Goal: Entertainment & Leisure: Consume media (video, audio)

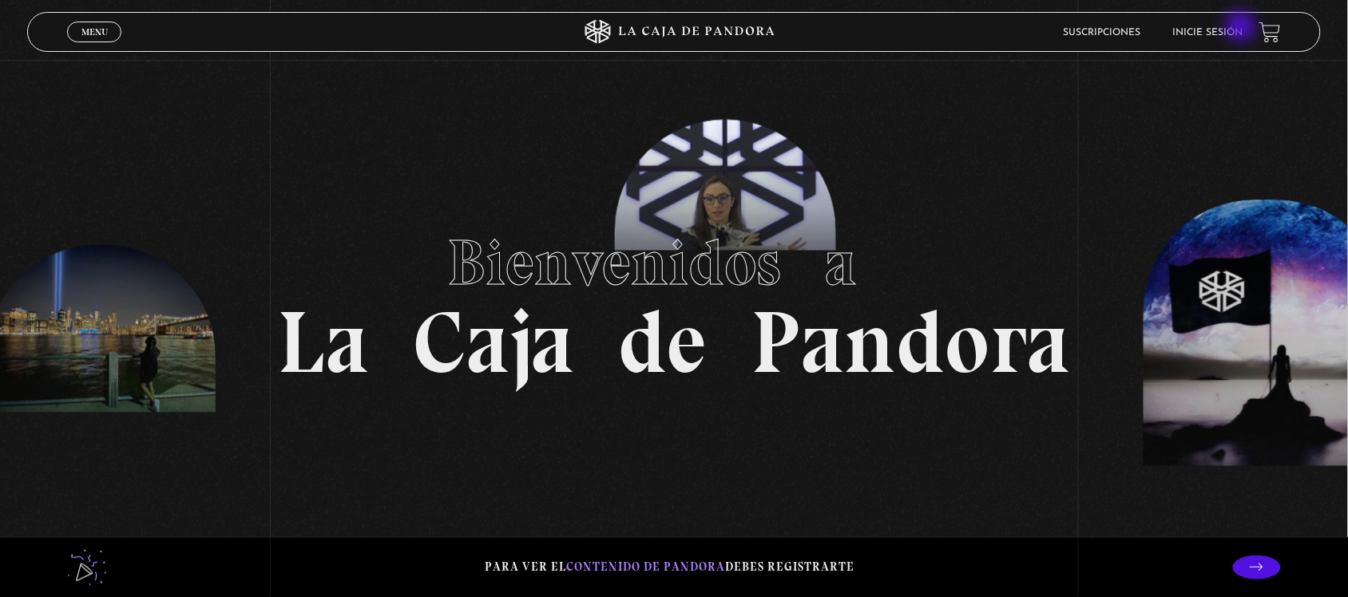
click at [1243, 28] on link "Inicie sesión" at bounding box center [1208, 33] width 70 height 10
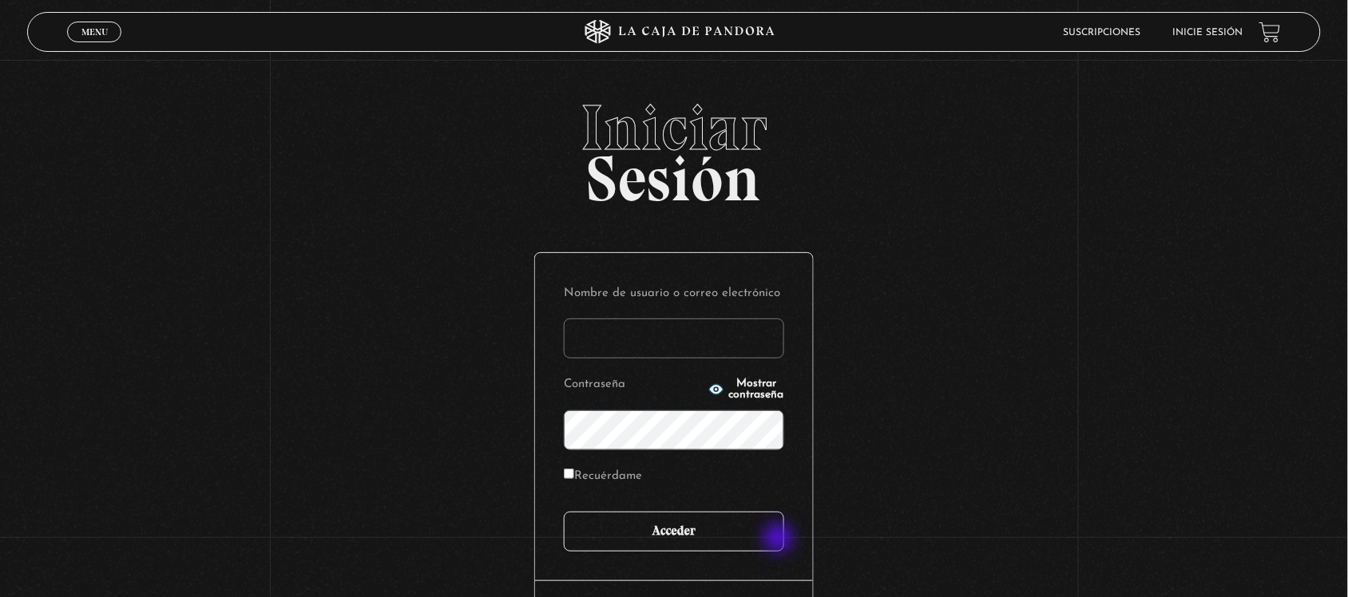
type input "[EMAIL_ADDRESS][DOMAIN_NAME]"
click at [777, 537] on input "Acceder" at bounding box center [674, 532] width 220 height 40
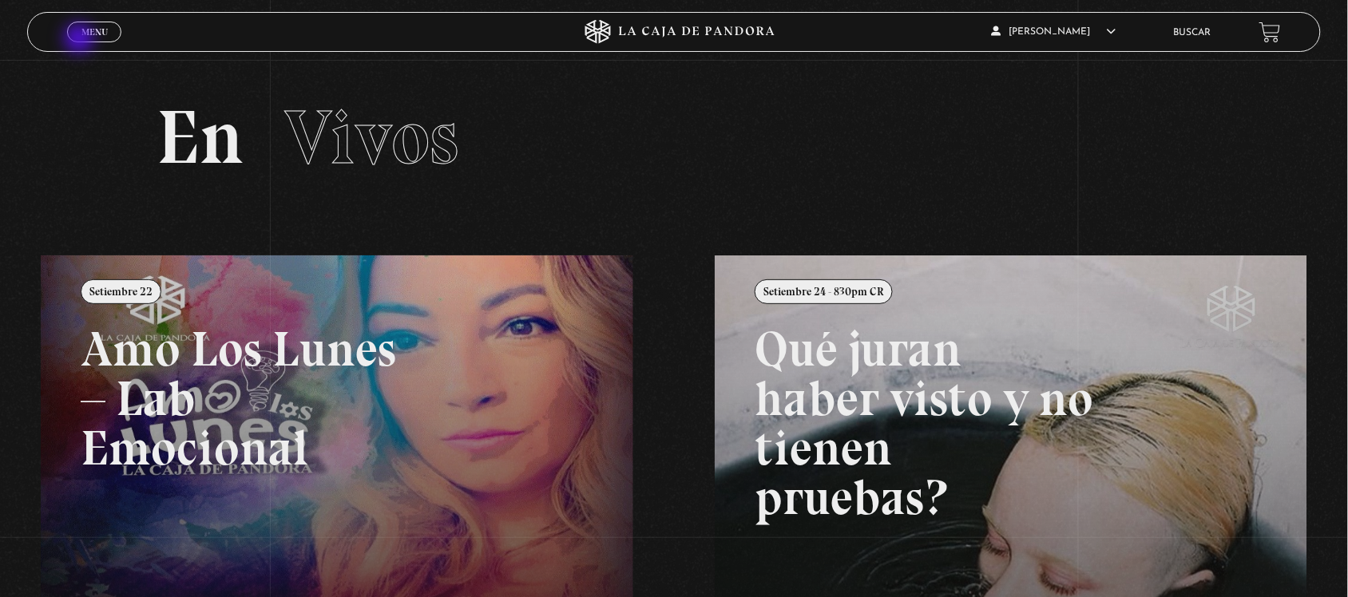
click at [82, 37] on span "Menu" at bounding box center [94, 32] width 26 height 10
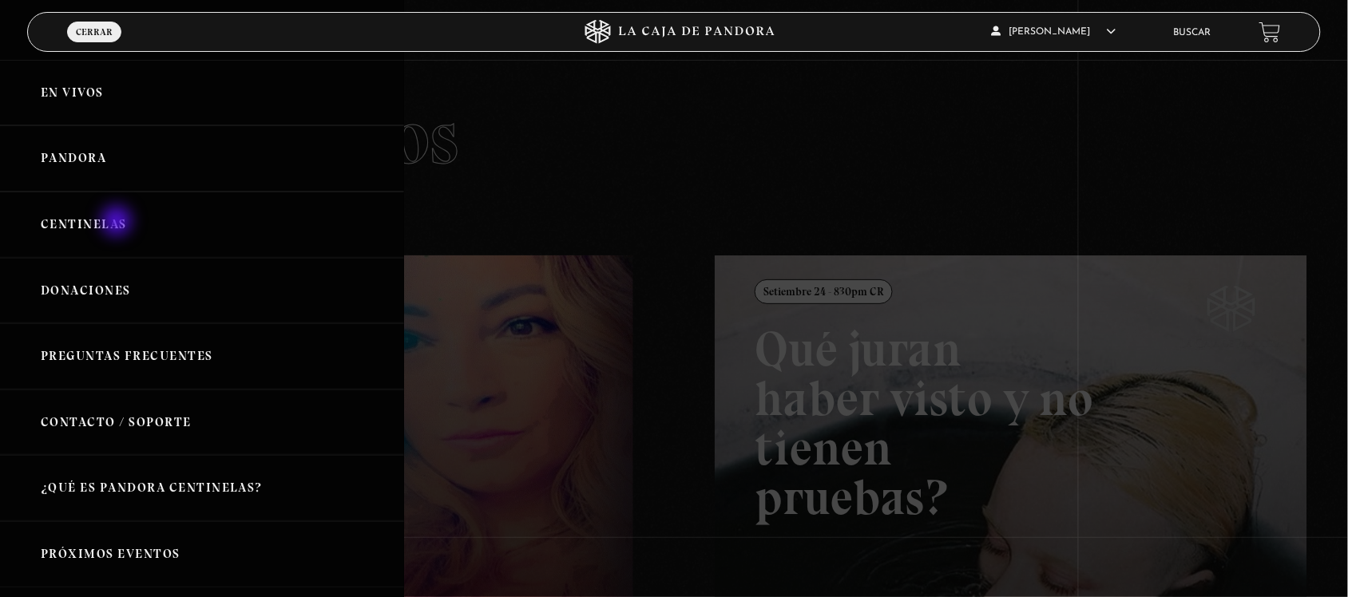
click at [118, 222] on link "Centinelas" at bounding box center [202, 225] width 404 height 66
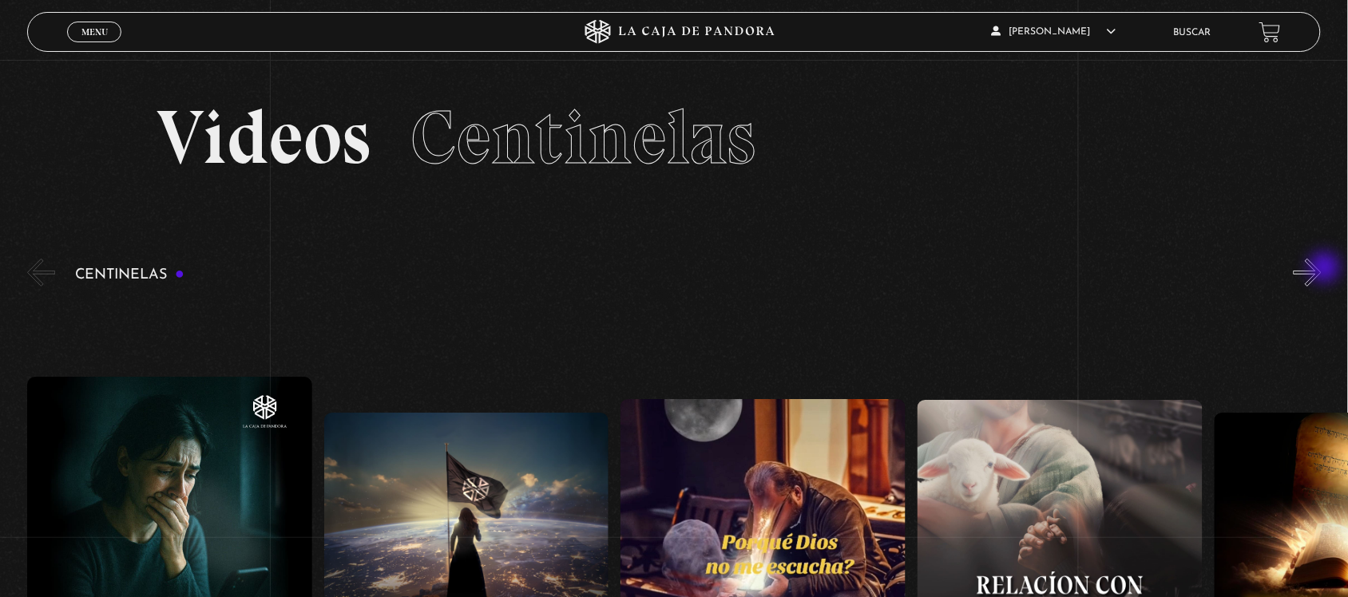
click at [1322, 270] on button "»" at bounding box center [1308, 273] width 28 height 28
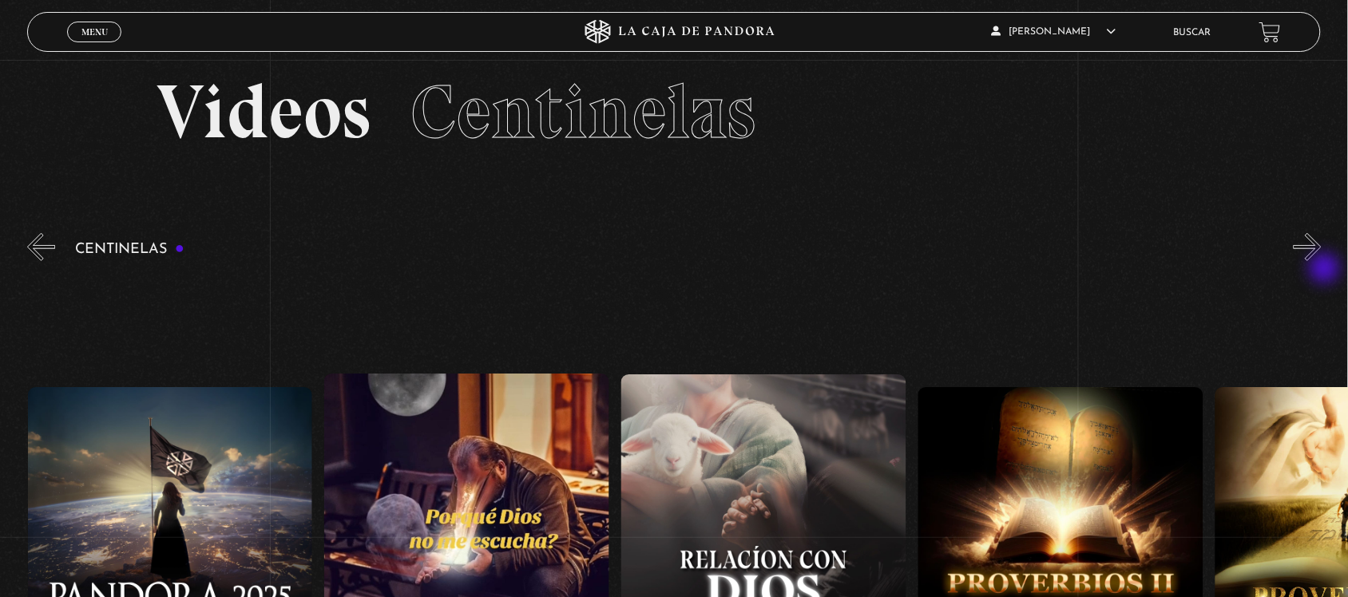
scroll to position [200, 0]
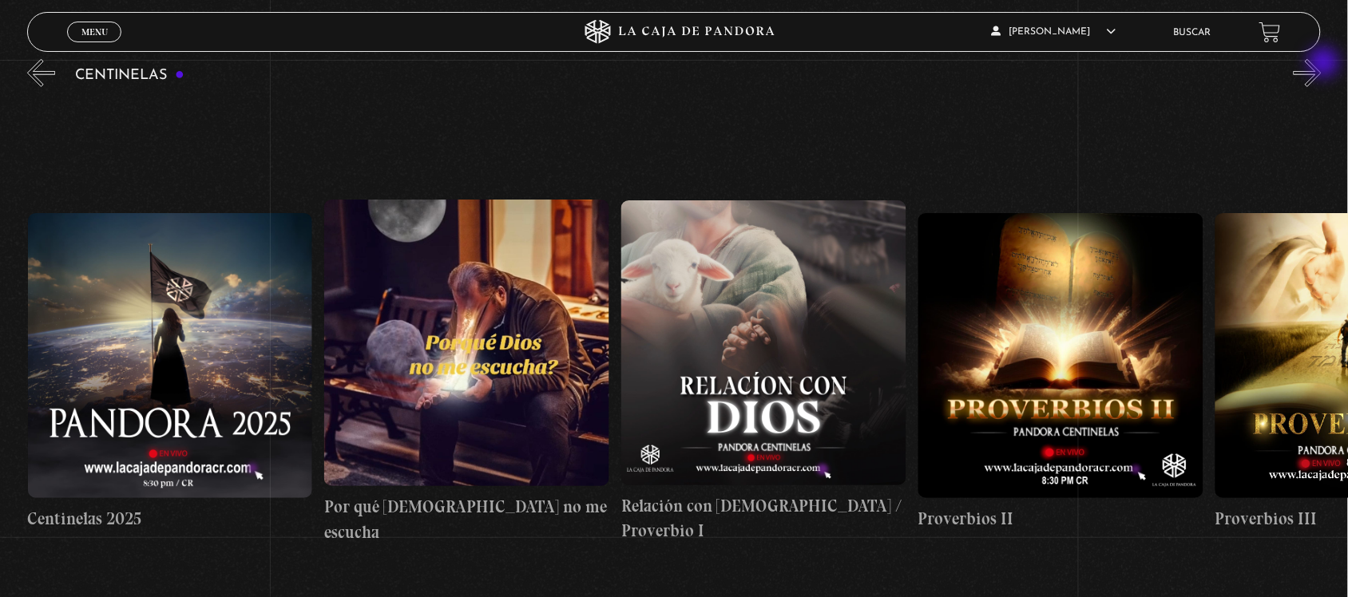
click at [1322, 64] on button "»" at bounding box center [1308, 73] width 28 height 28
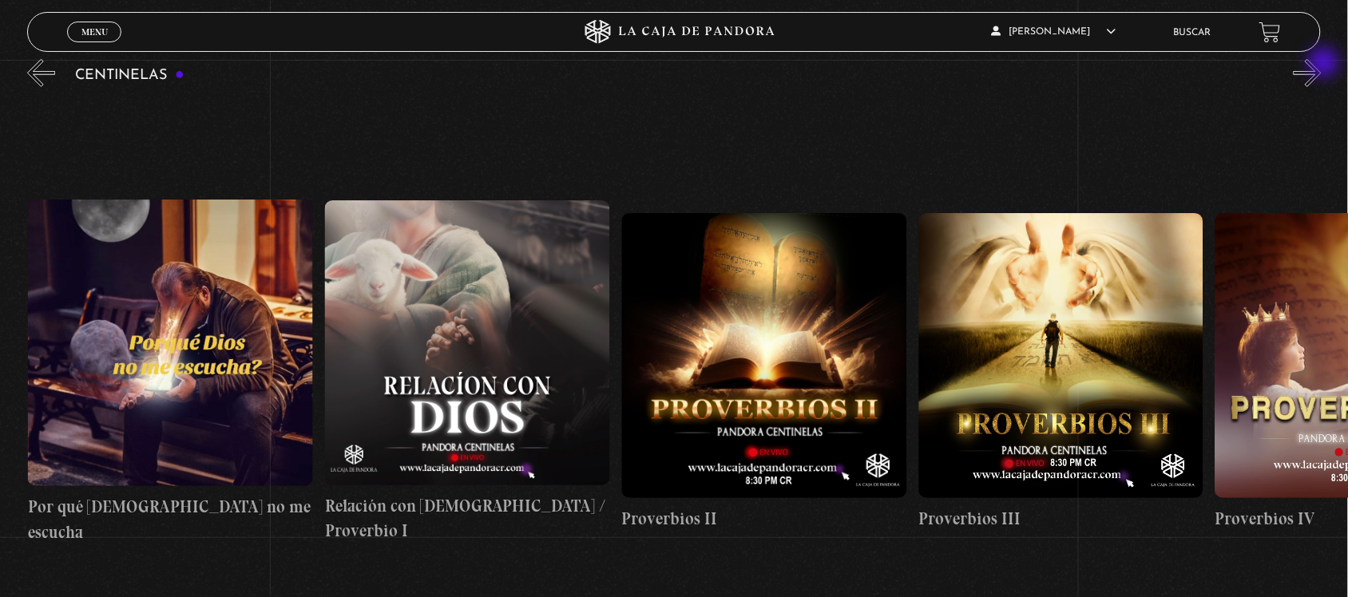
click at [1322, 64] on button "»" at bounding box center [1308, 73] width 28 height 28
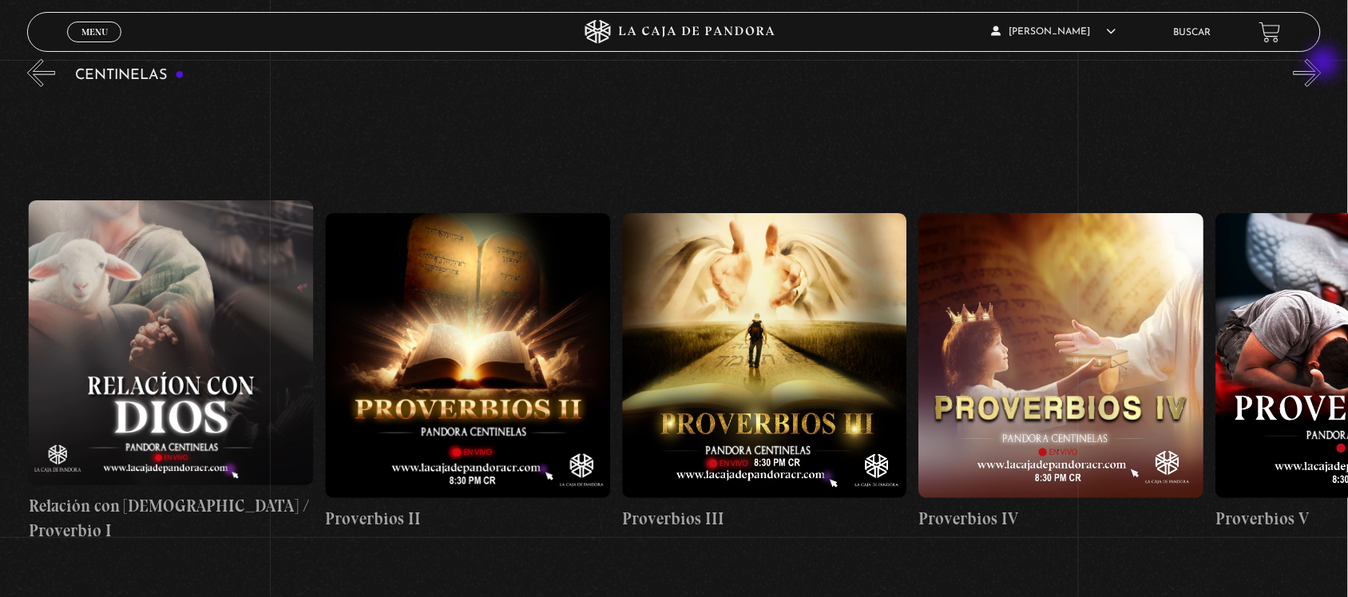
click at [1322, 64] on button "»" at bounding box center [1308, 73] width 28 height 28
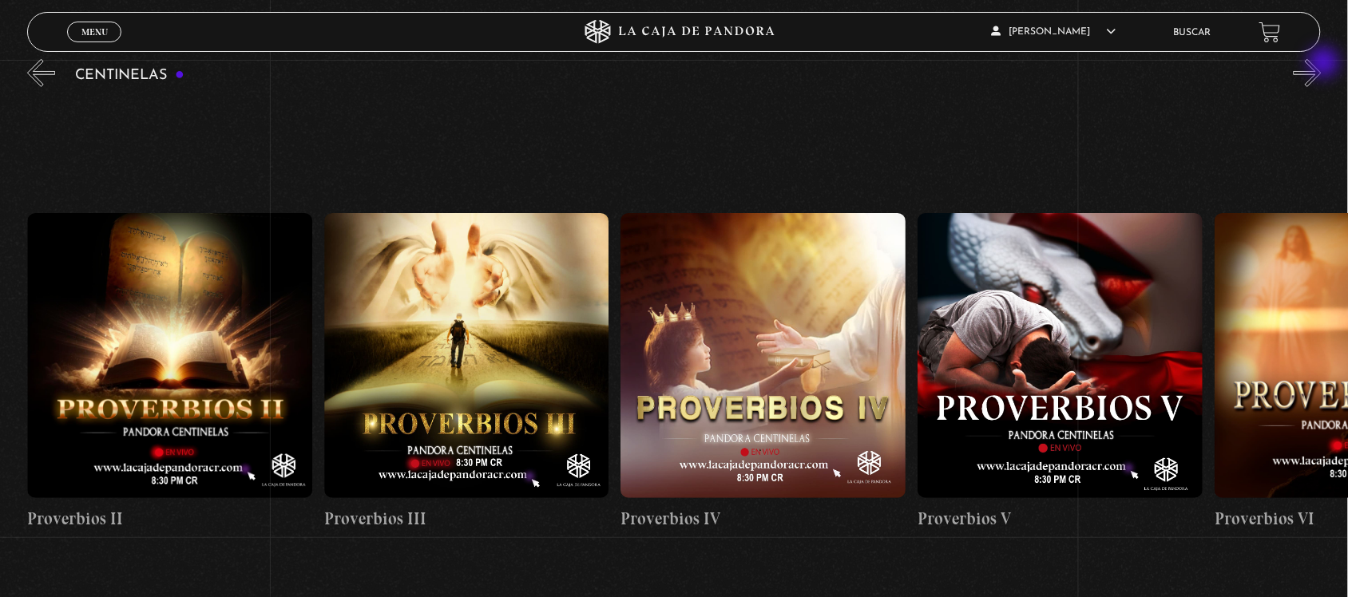
click at [1322, 64] on button "»" at bounding box center [1308, 73] width 28 height 28
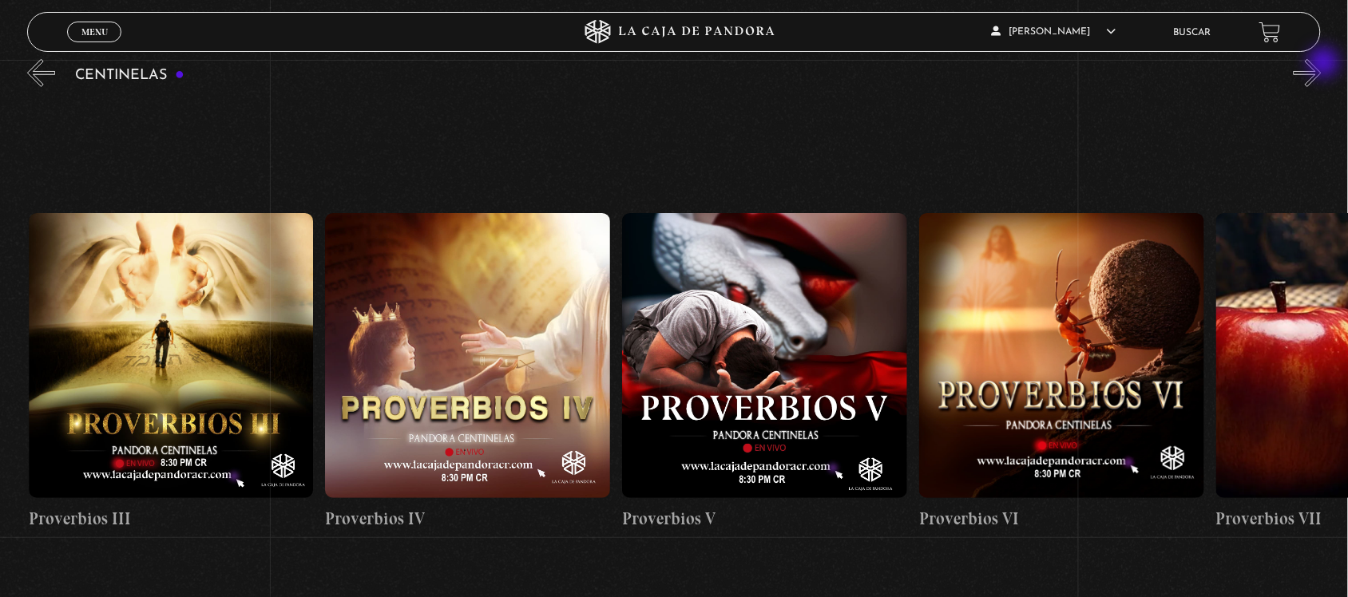
click at [1322, 64] on button "»" at bounding box center [1308, 73] width 28 height 28
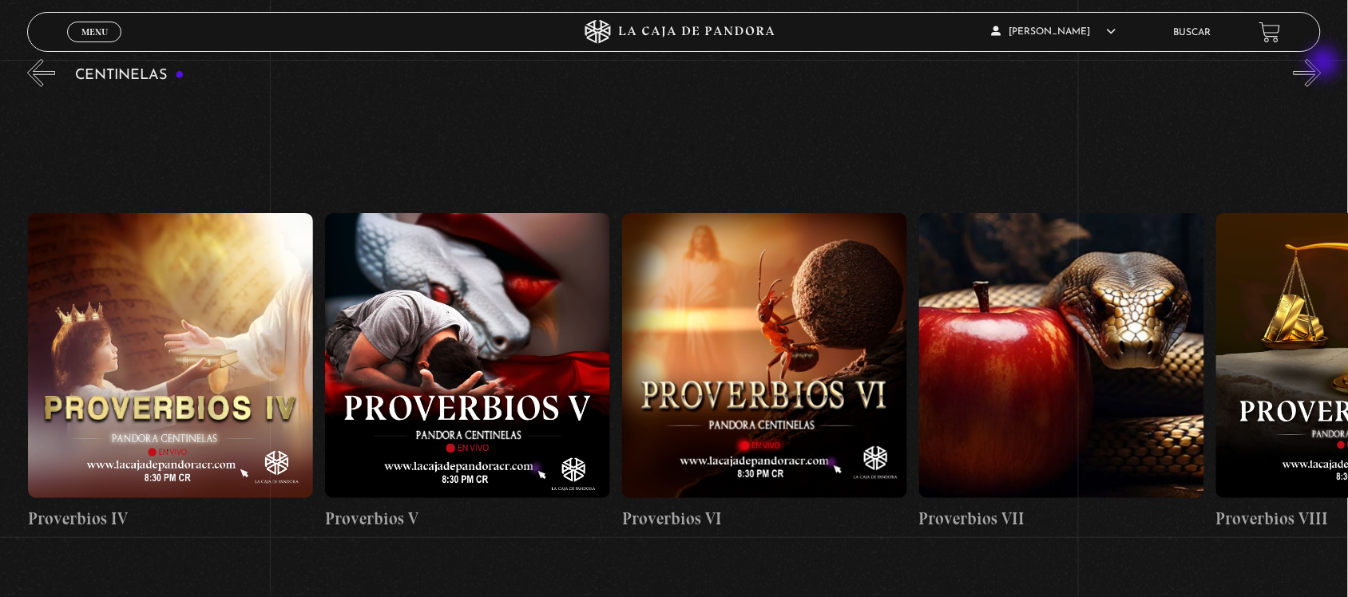
click at [1322, 64] on button "»" at bounding box center [1308, 73] width 28 height 28
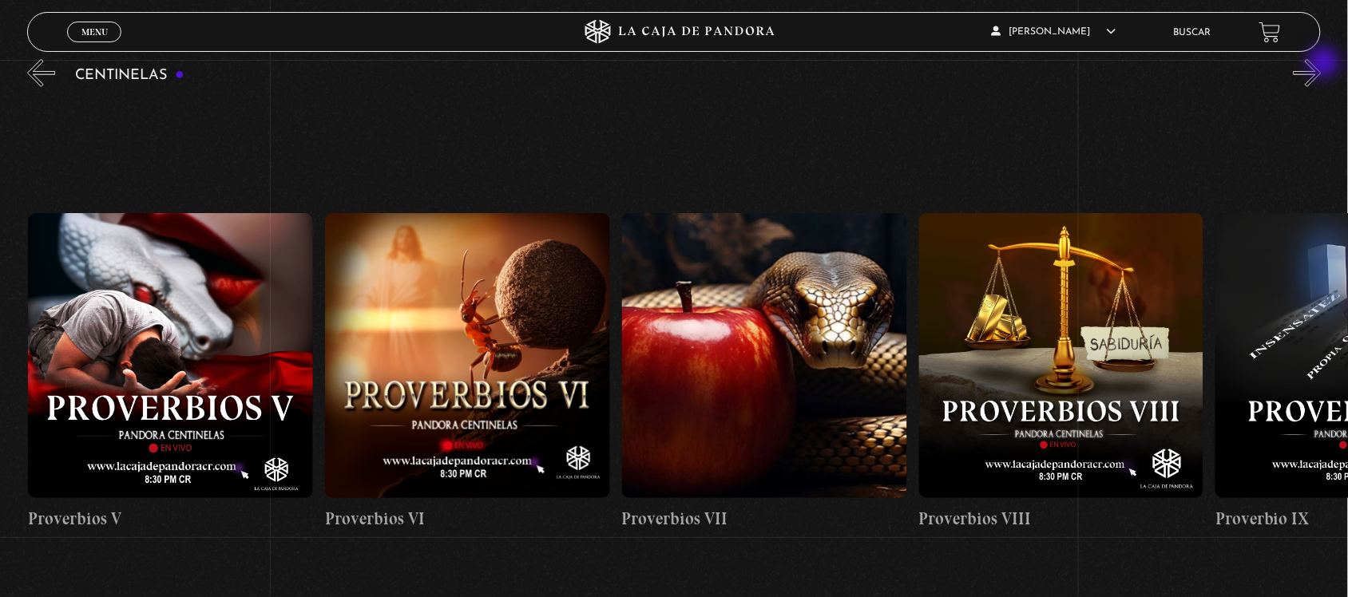
click at [1322, 64] on button "»" at bounding box center [1308, 73] width 28 height 28
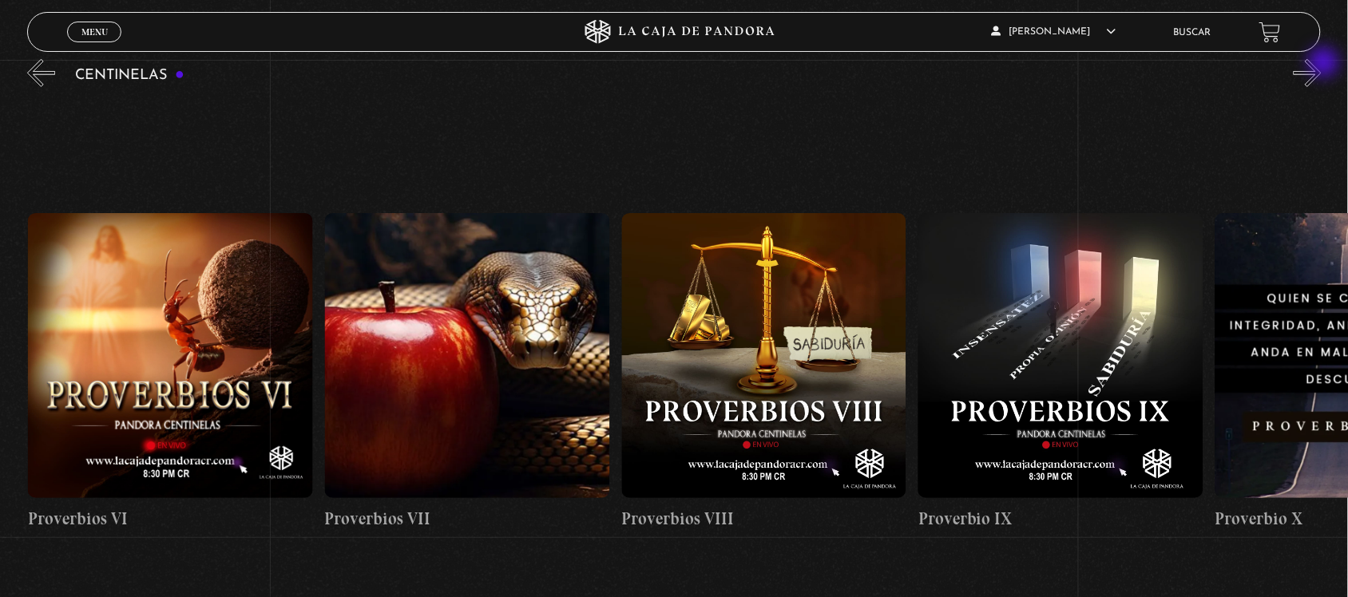
click at [1322, 64] on button "»" at bounding box center [1308, 73] width 28 height 28
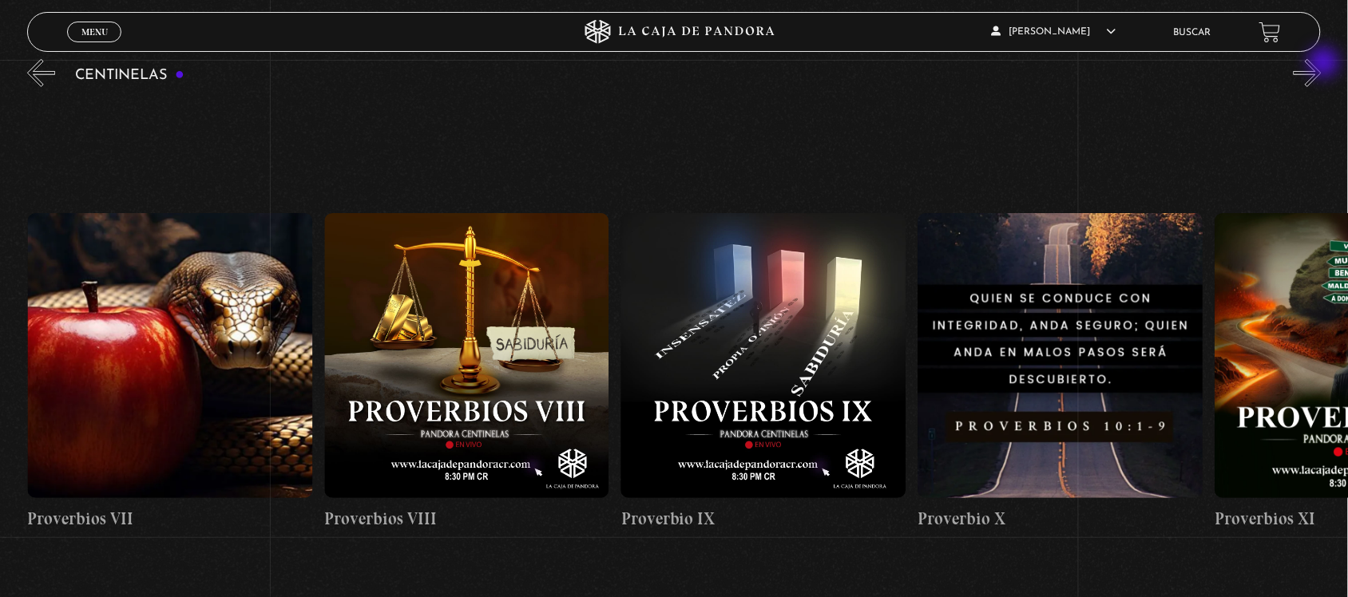
click at [1322, 64] on button "»" at bounding box center [1308, 73] width 28 height 28
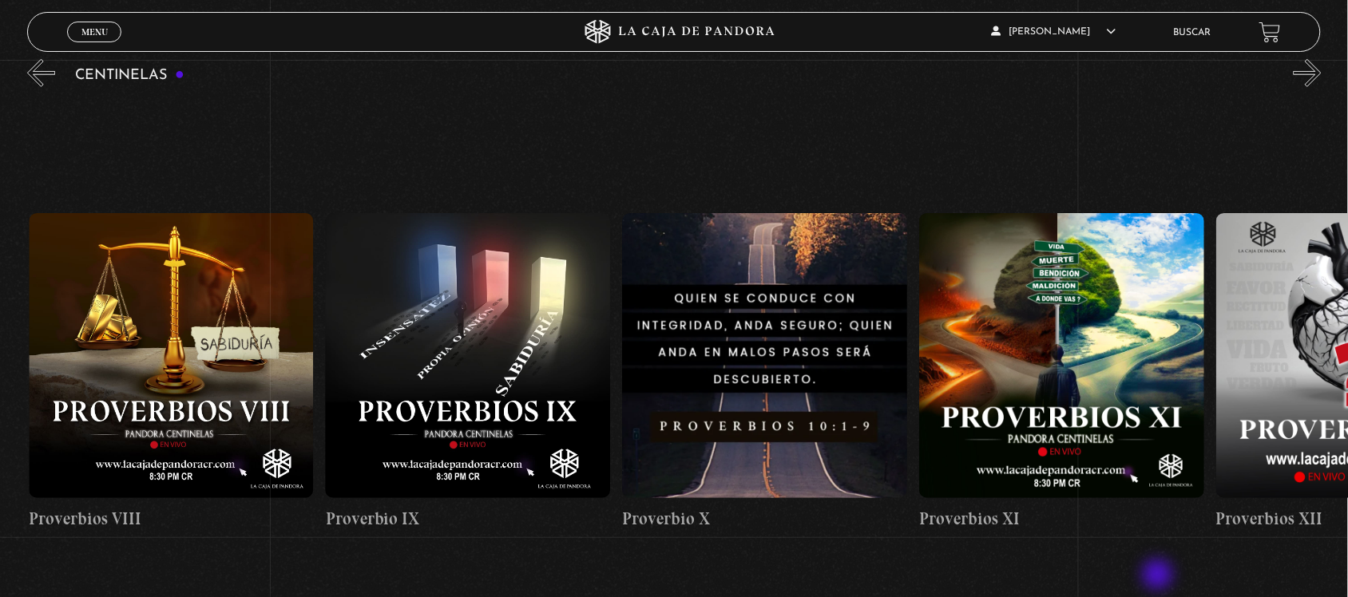
scroll to position [0, 2968]
click at [1342, 74] on div "Centinelas" at bounding box center [687, 351] width 1321 height 590
click at [1322, 76] on button "»" at bounding box center [1308, 73] width 28 height 28
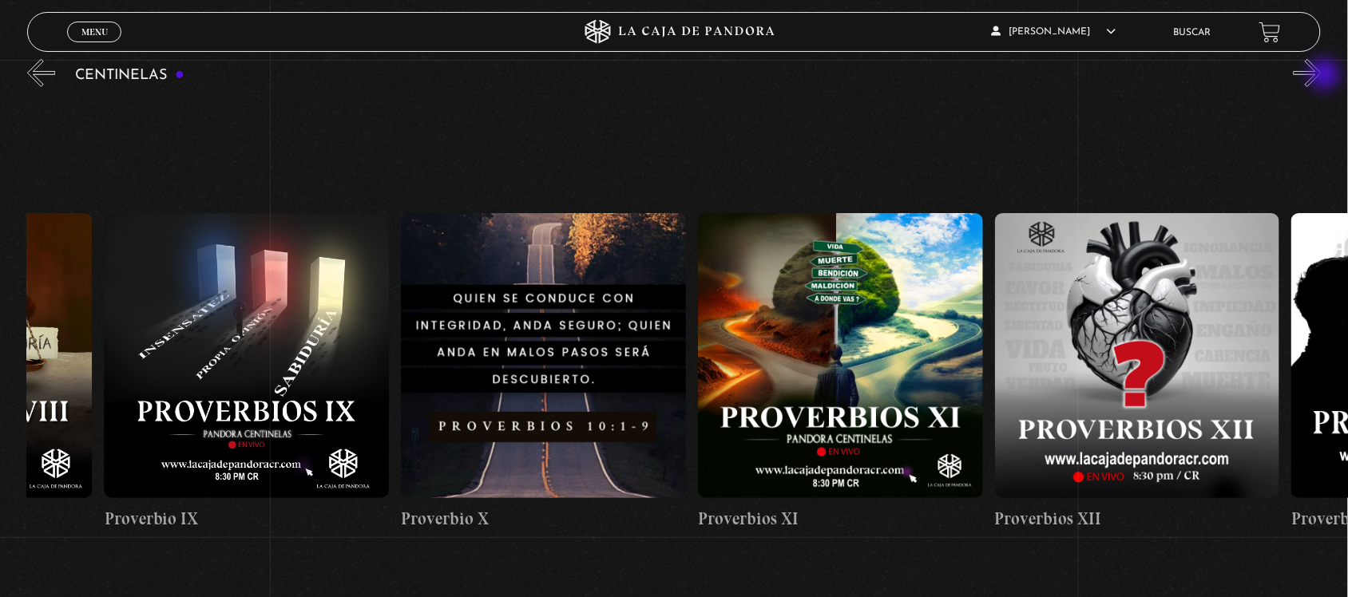
click at [1322, 76] on button "»" at bounding box center [1308, 73] width 28 height 28
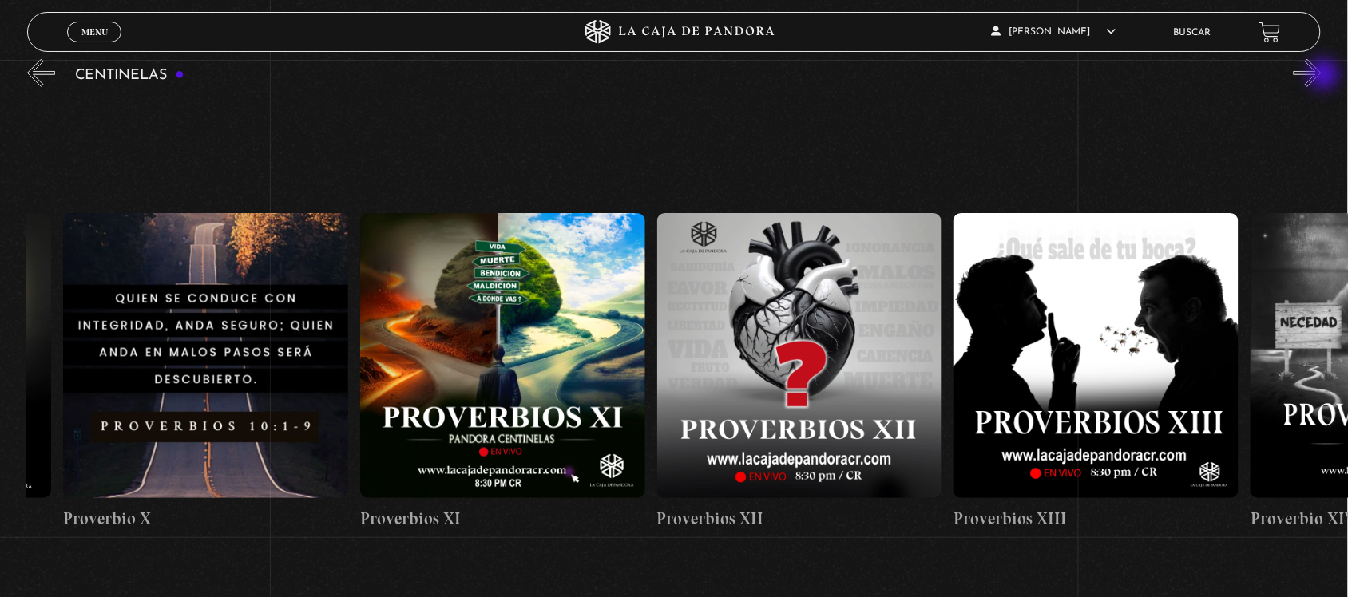
click at [1322, 76] on button "»" at bounding box center [1308, 73] width 28 height 28
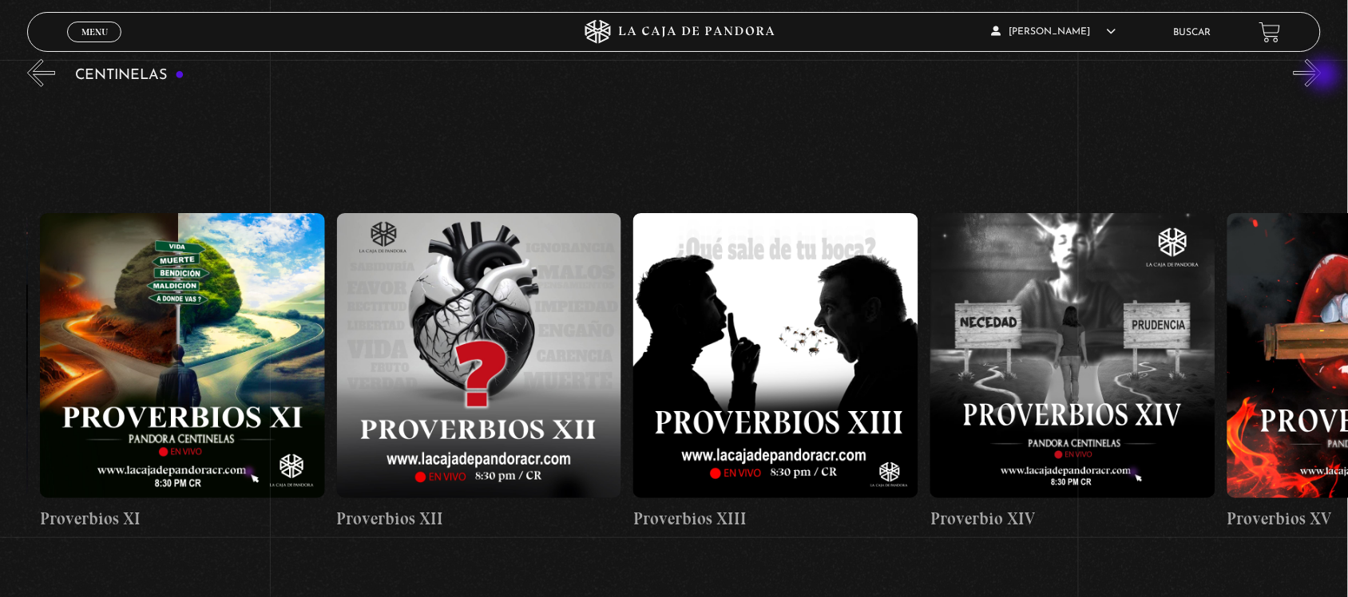
click at [1322, 76] on button "»" at bounding box center [1308, 73] width 28 height 28
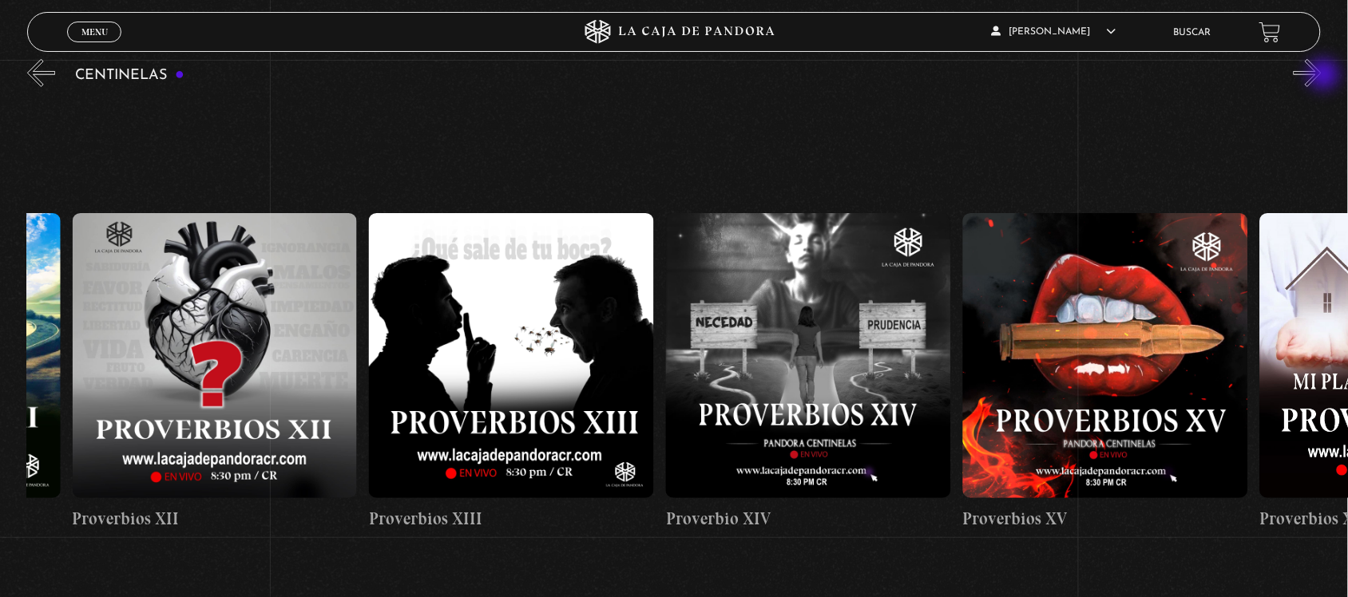
click at [1322, 76] on button "»" at bounding box center [1308, 73] width 28 height 28
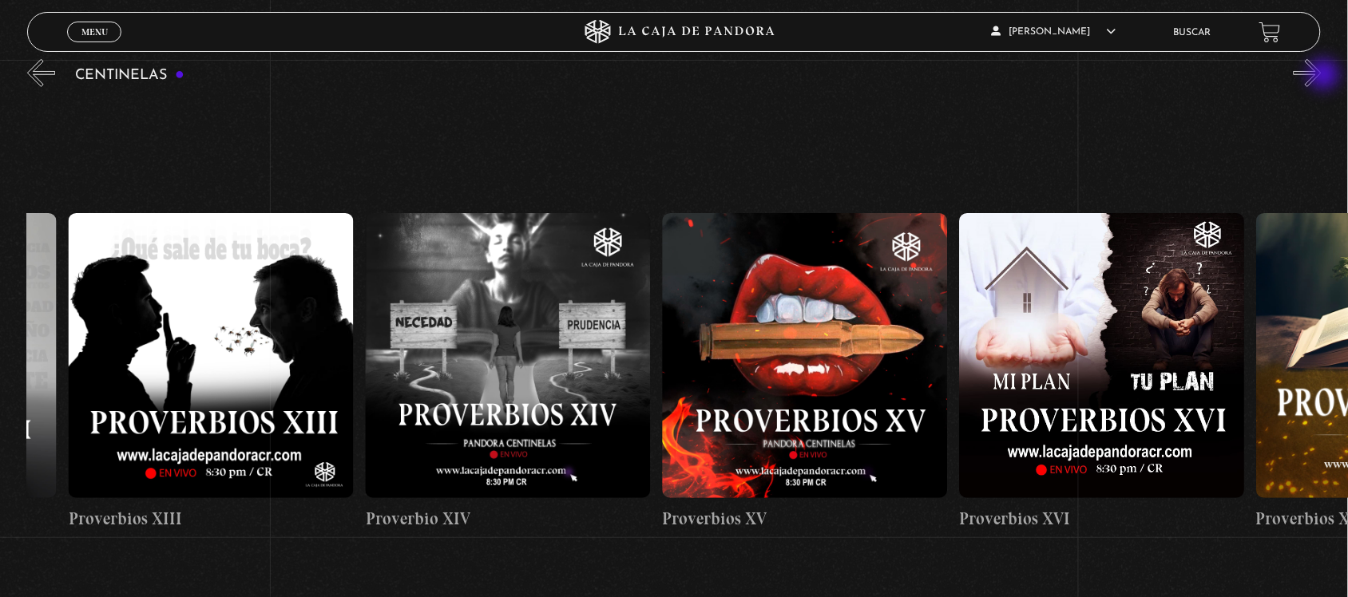
click at [1322, 76] on button "»" at bounding box center [1308, 73] width 28 height 28
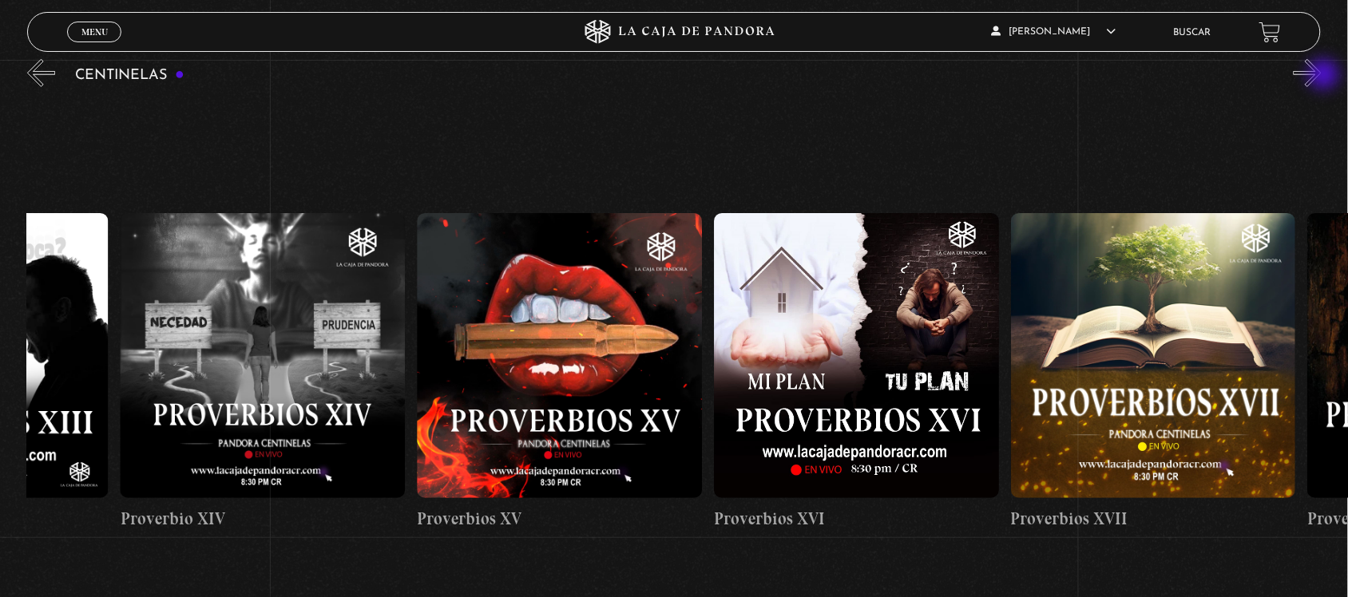
click at [1322, 76] on button "»" at bounding box center [1308, 73] width 28 height 28
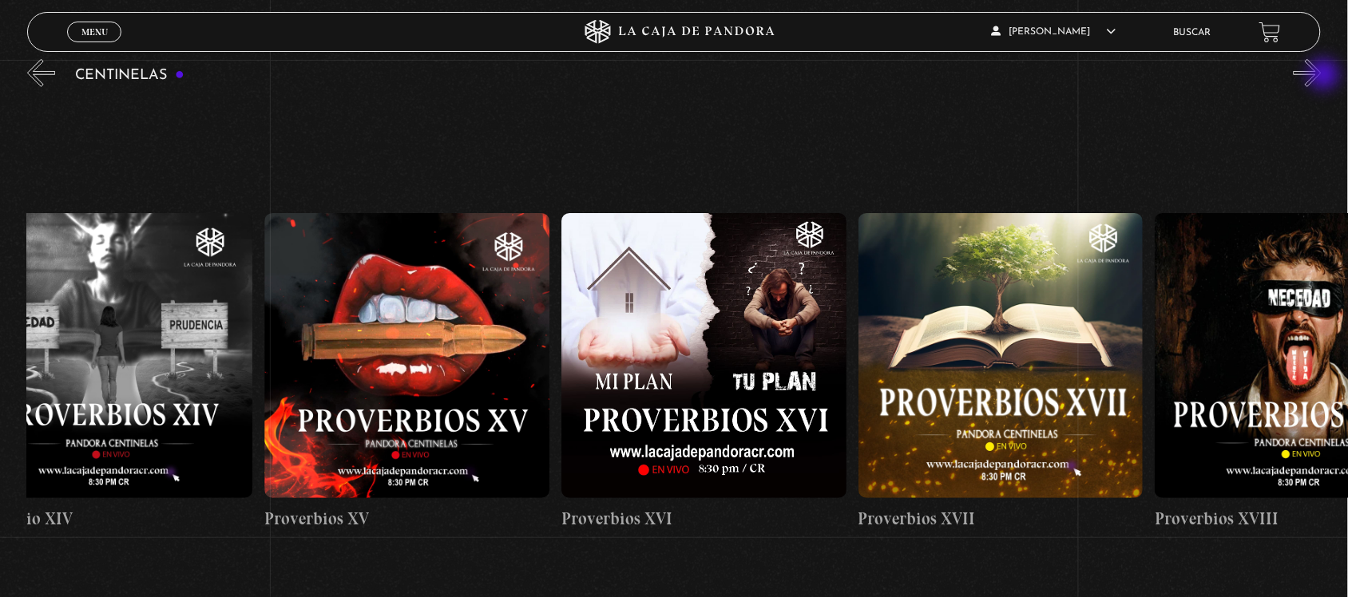
click at [1322, 76] on button "»" at bounding box center [1308, 73] width 28 height 28
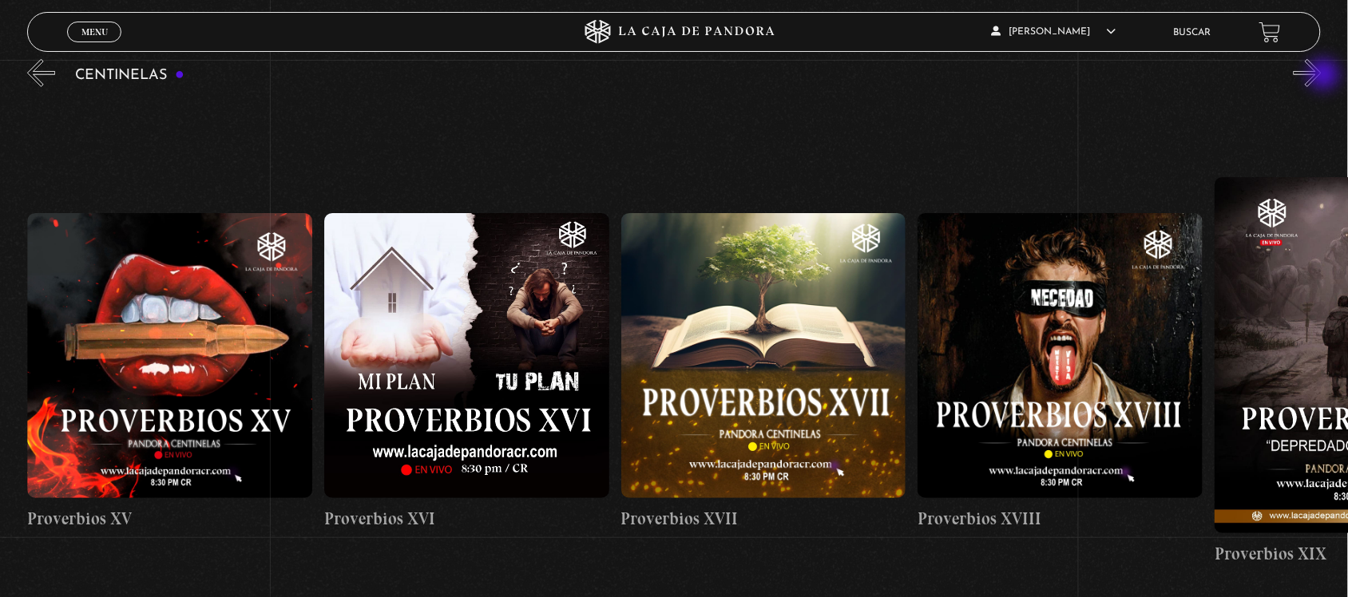
click at [1322, 76] on button "»" at bounding box center [1308, 73] width 28 height 28
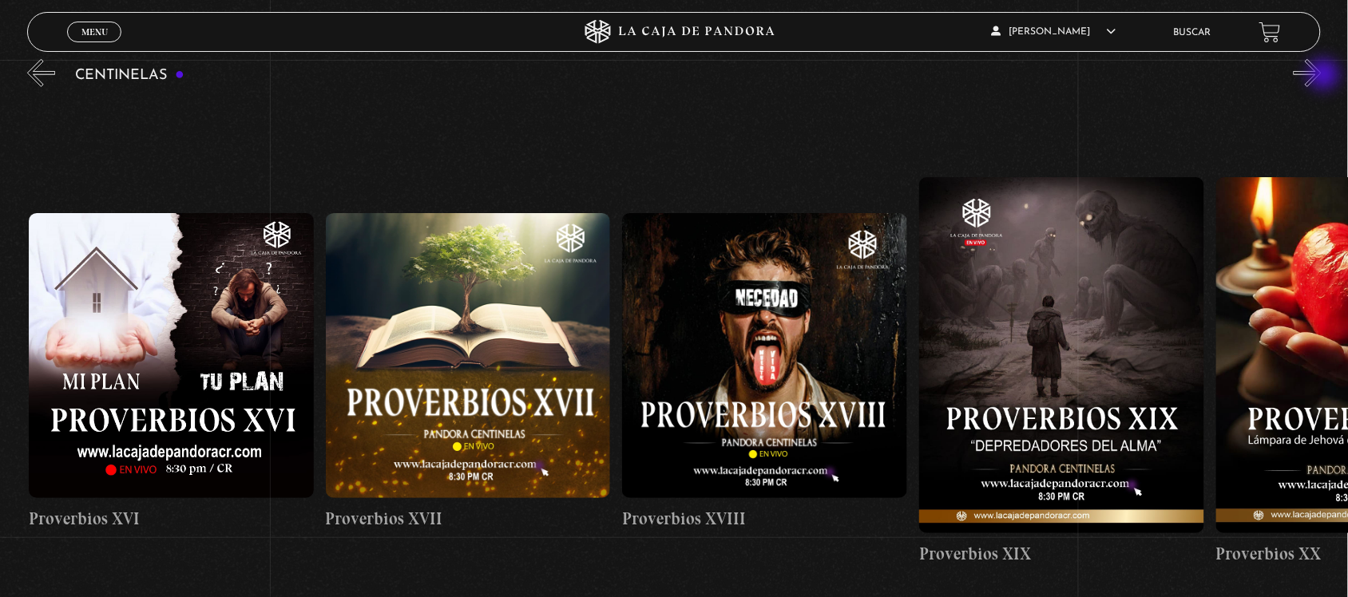
click at [1322, 76] on button "»" at bounding box center [1308, 73] width 28 height 28
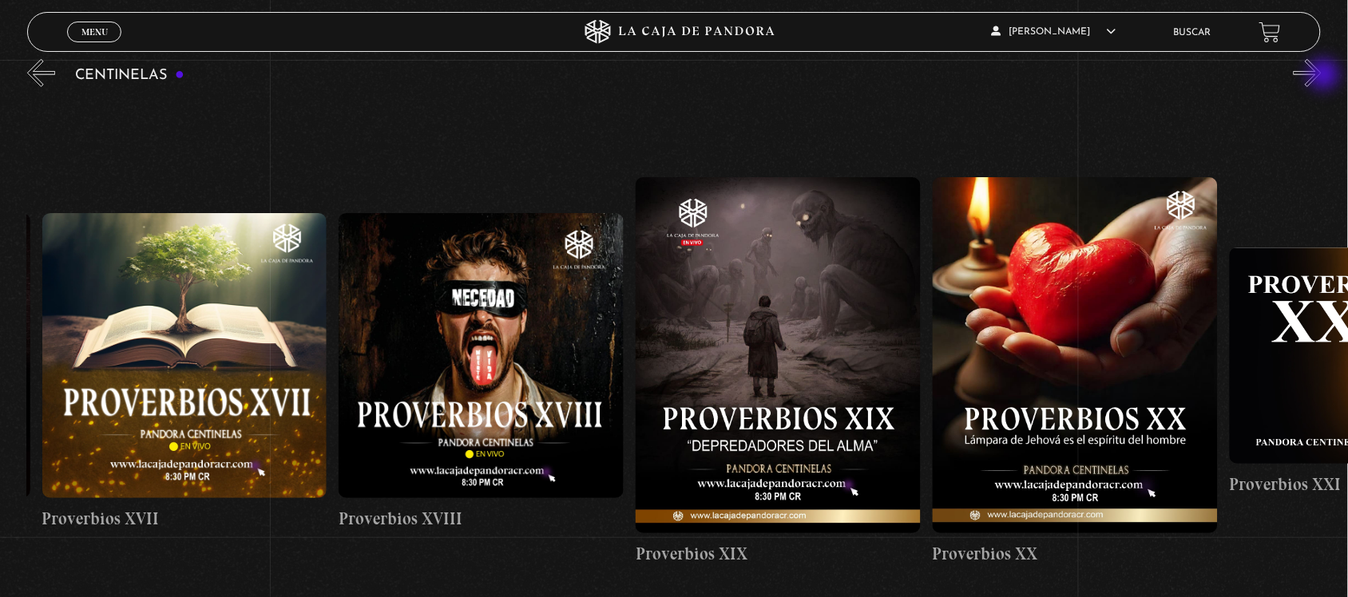
click at [1322, 76] on button "»" at bounding box center [1308, 73] width 28 height 28
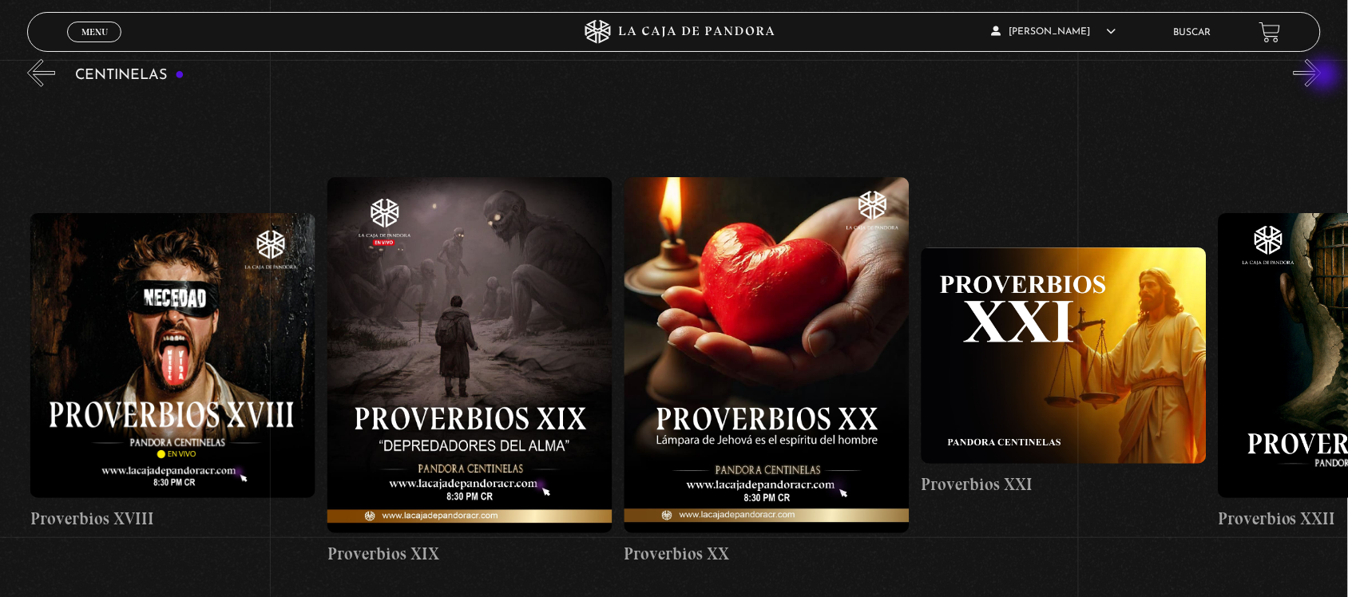
click at [1322, 76] on button "»" at bounding box center [1308, 73] width 28 height 28
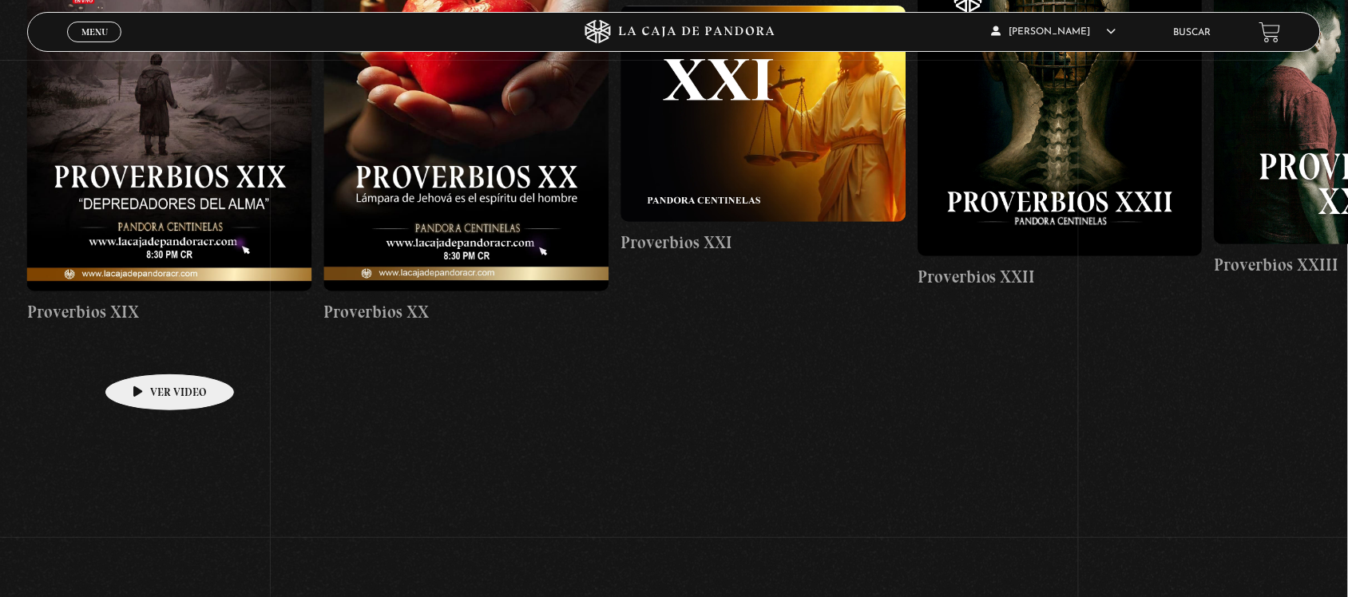
scroll to position [299, 0]
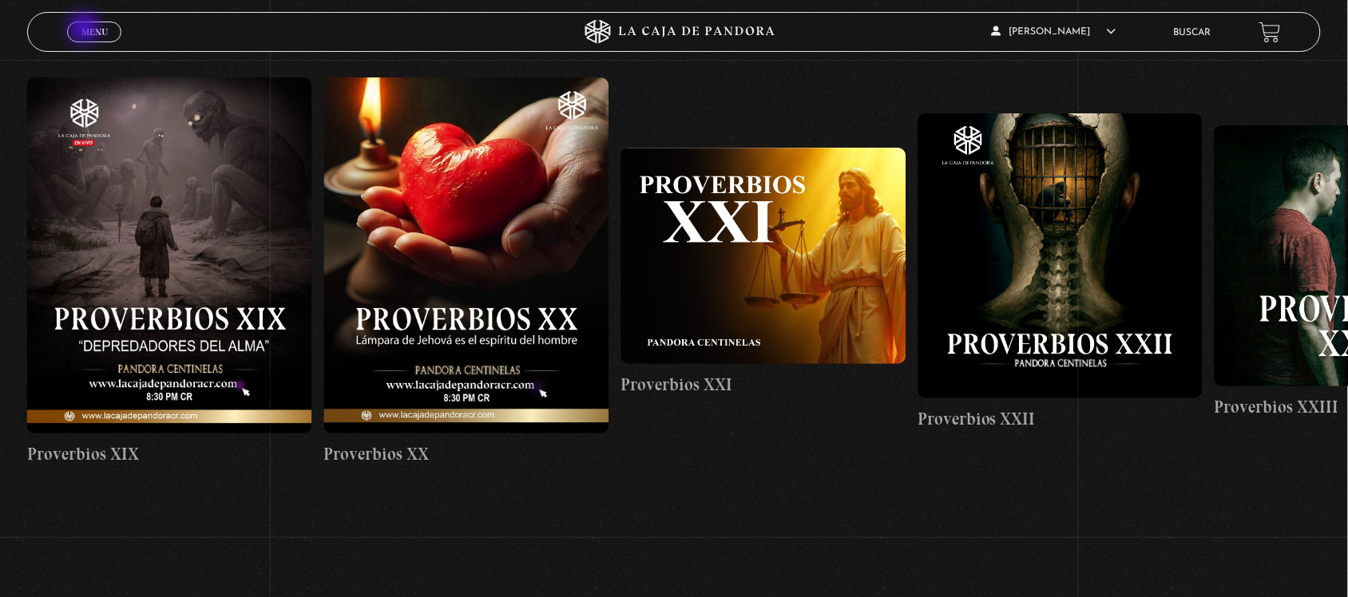
click at [93, 30] on span "Menu" at bounding box center [94, 32] width 26 height 10
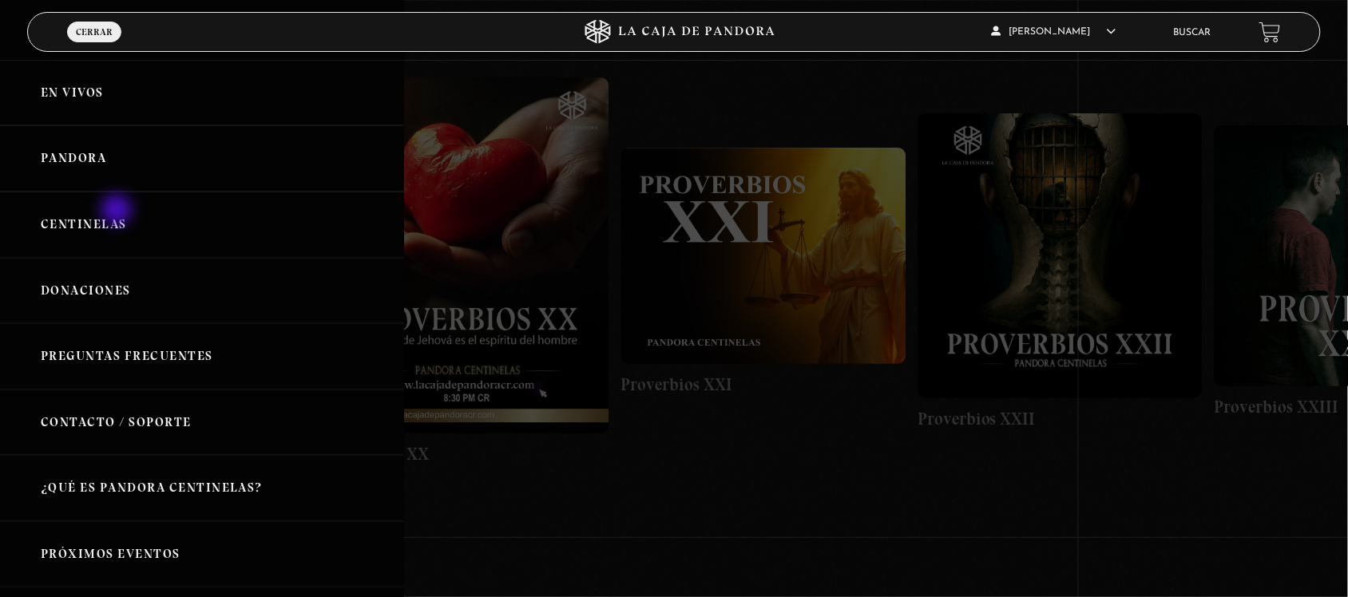
click at [118, 212] on link "Centinelas" at bounding box center [202, 225] width 404 height 66
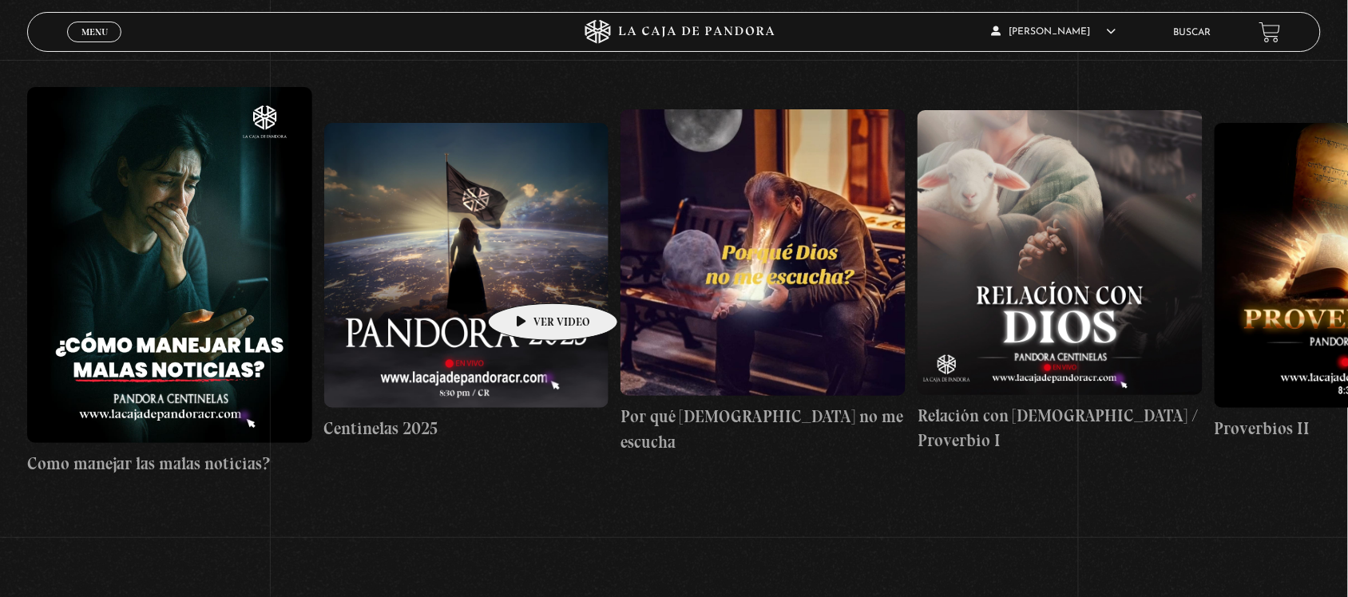
scroll to position [299, 0]
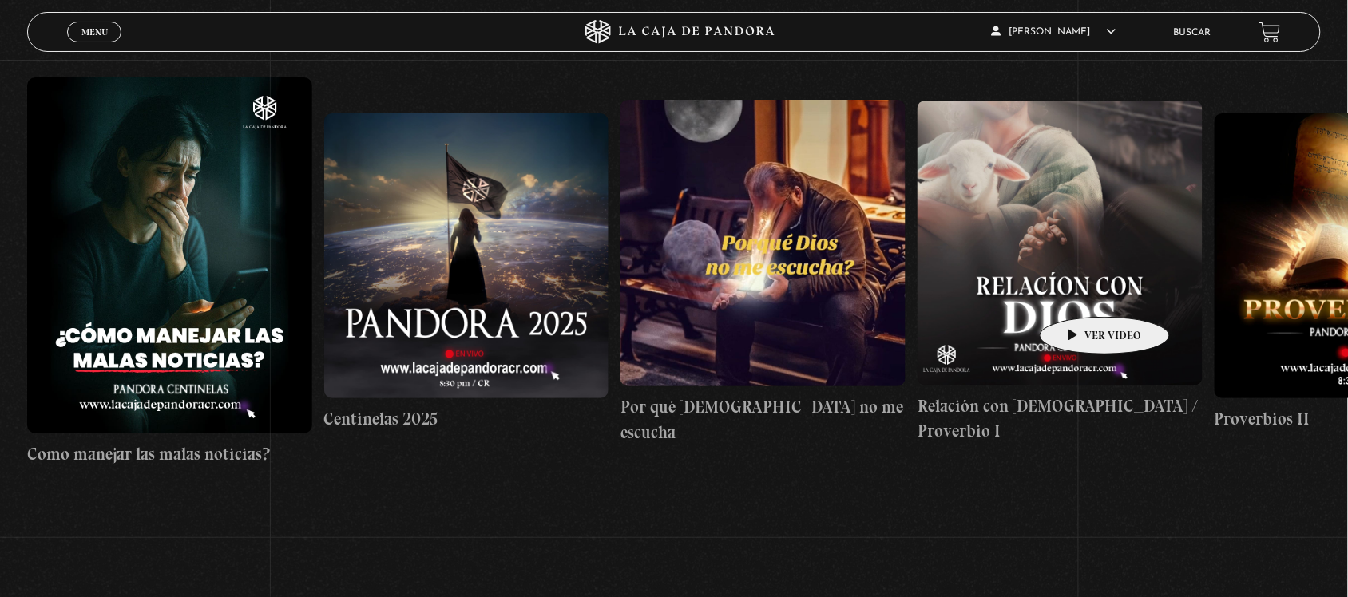
click at [1080, 293] on figure at bounding box center [1060, 243] width 285 height 285
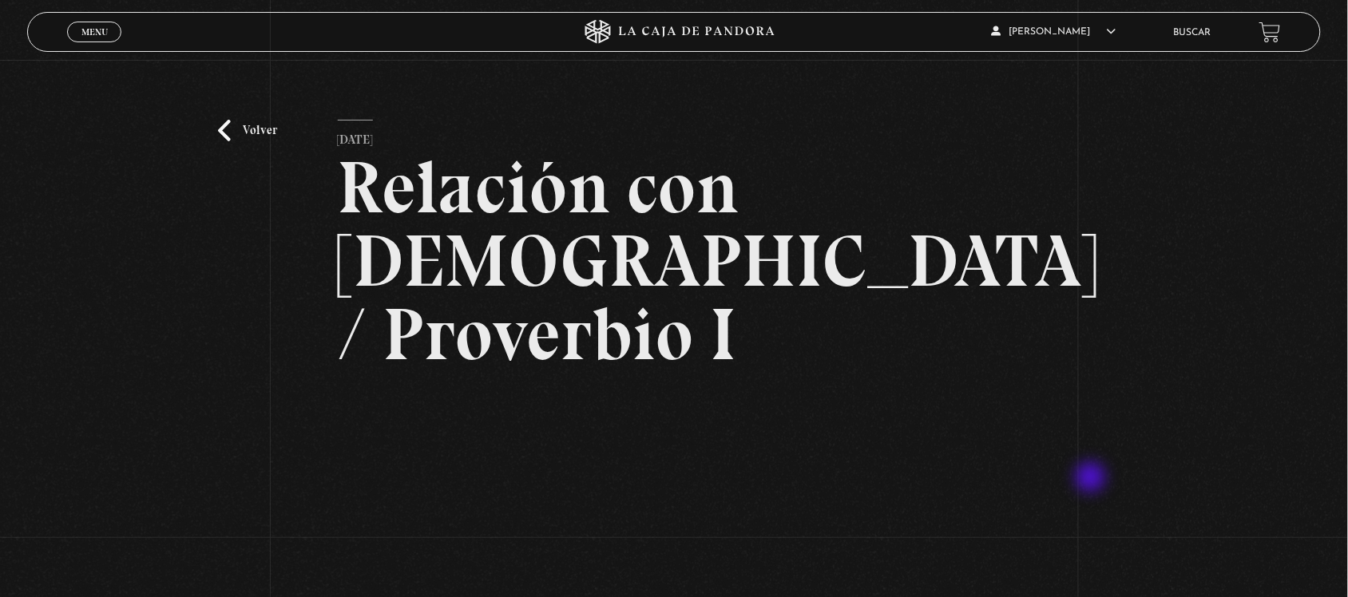
scroll to position [100, 0]
